Goal: Task Accomplishment & Management: Use online tool/utility

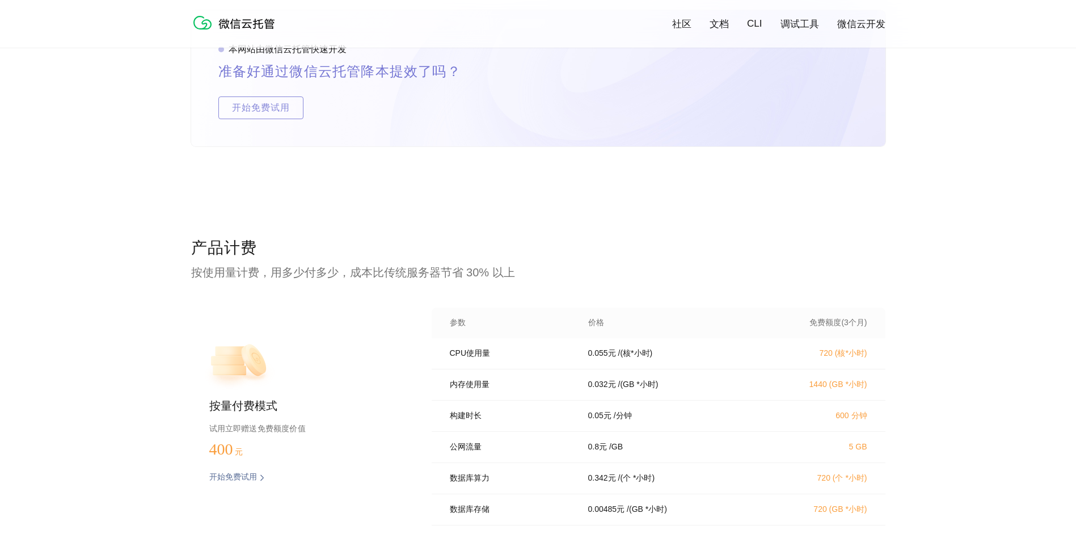
scroll to position [2094, 0]
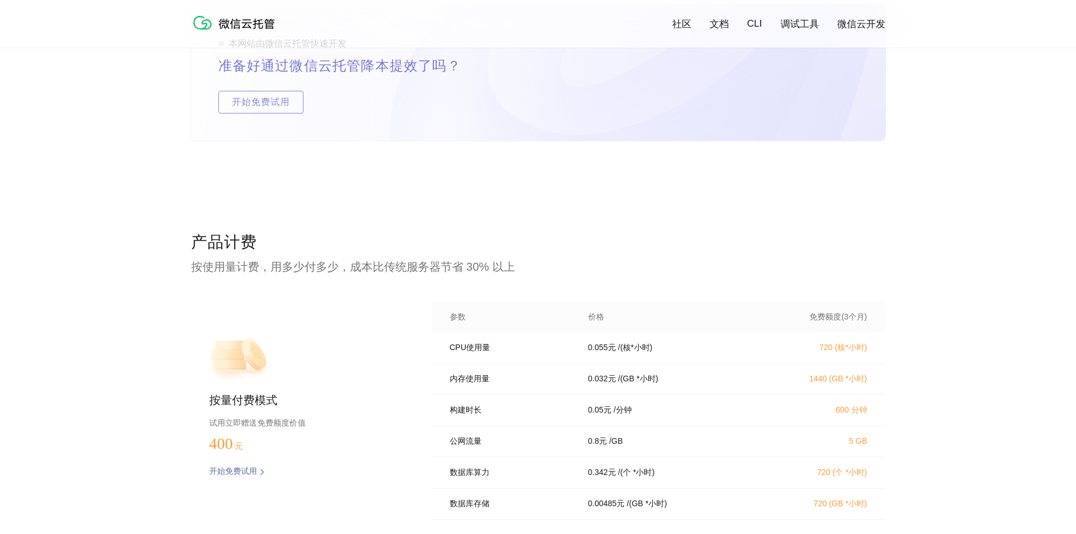
click at [607, 352] on p "0.055 元" at bounding box center [602, 347] width 28 height 10
click at [593, 352] on p "0.055 元" at bounding box center [602, 347] width 28 height 10
click at [581, 349] on div "0.055 元 / (核*小时)" at bounding box center [669, 347] width 191 height 10
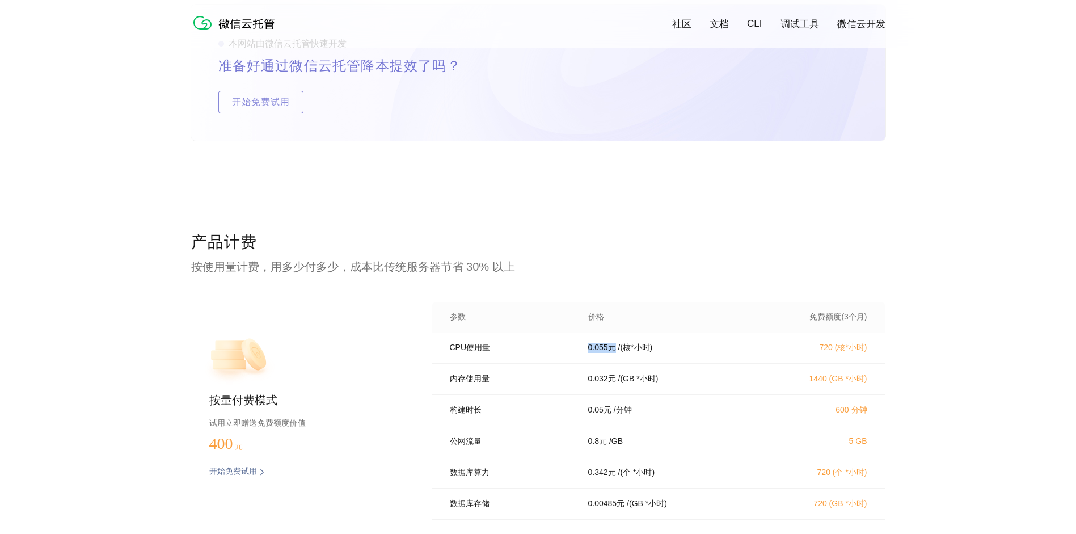
drag, startPoint x: 587, startPoint y: 349, endPoint x: 612, endPoint y: 353, distance: 25.4
click at [612, 353] on div "0.055 元 / (核*小时)" at bounding box center [669, 347] width 191 height 10
click at [825, 353] on p "720 (核*小时)" at bounding box center [817, 347] width 100 height 10
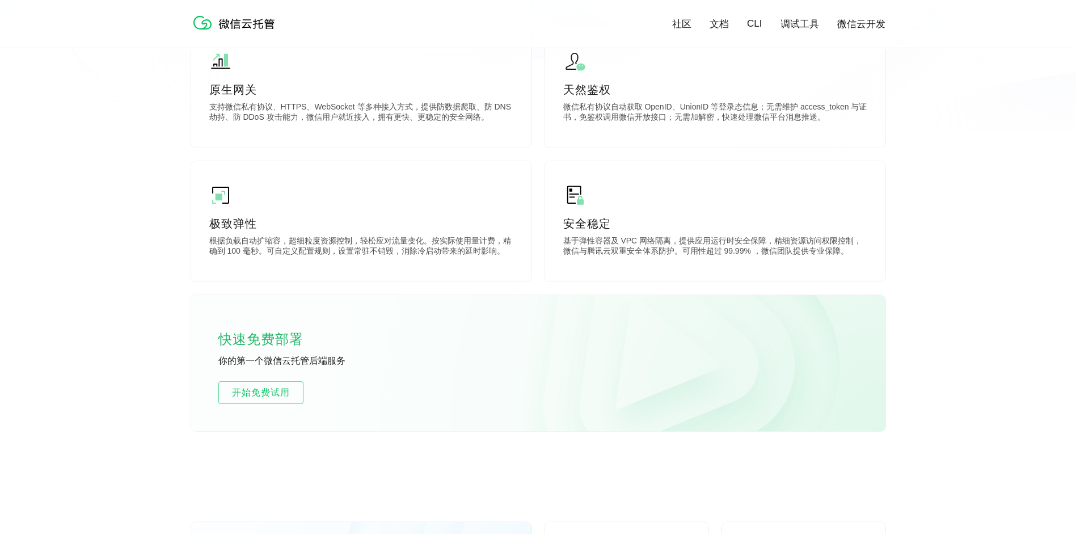
scroll to position [0, 0]
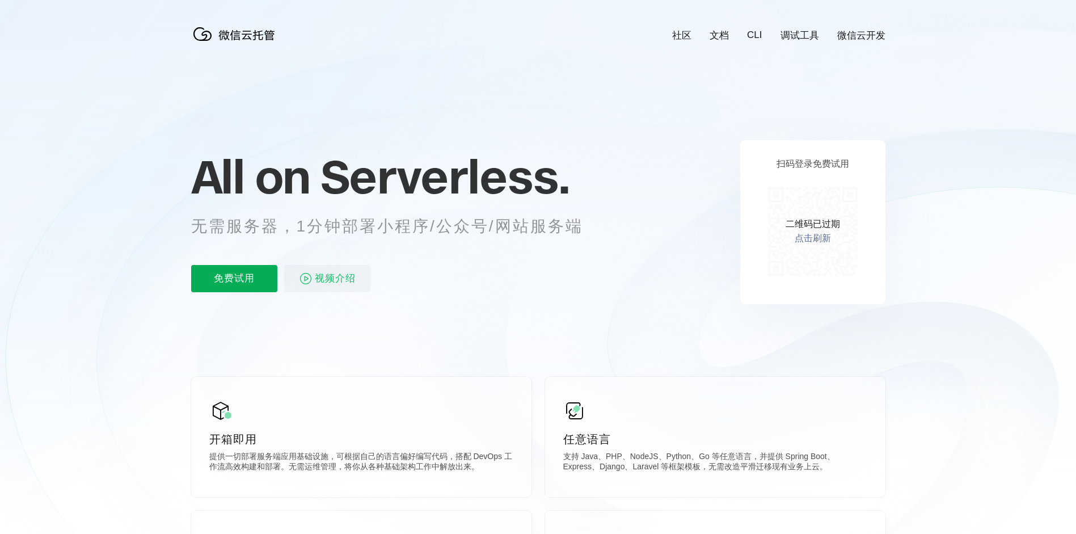
click at [246, 285] on p "免费试用" at bounding box center [234, 278] width 86 height 27
